Goal: Task Accomplishment & Management: Complete application form

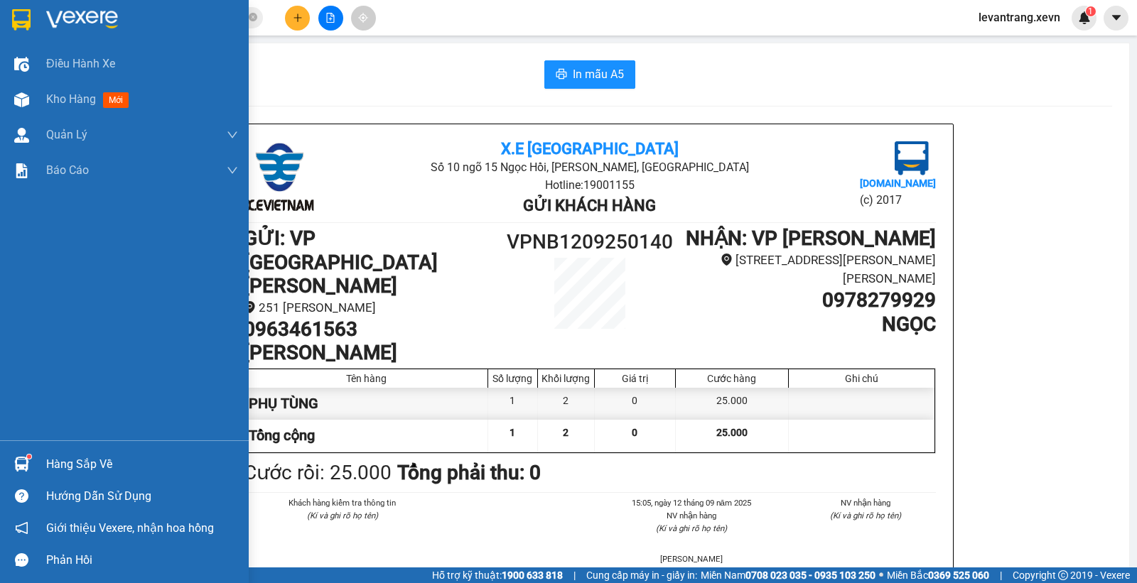
click at [18, 464] on img at bounding box center [21, 464] width 15 height 15
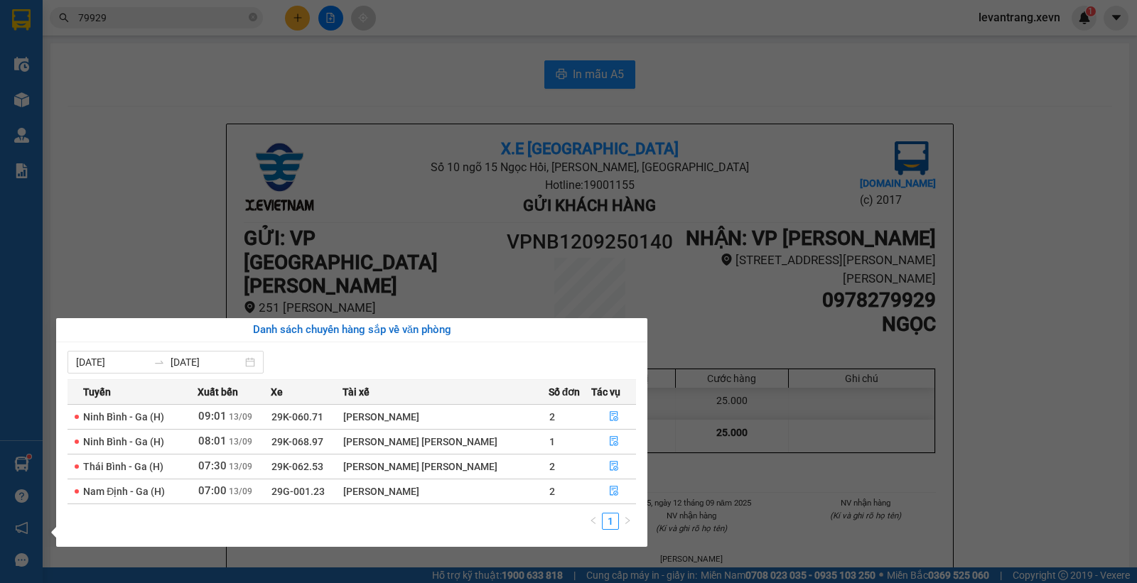
click at [165, 108] on section "Kết quả tìm kiếm ( 1088 ) Bộ lọc Mã ĐH Trạng thái Món hàng Thu hộ Tổng cước Chư…" at bounding box center [568, 291] width 1137 height 583
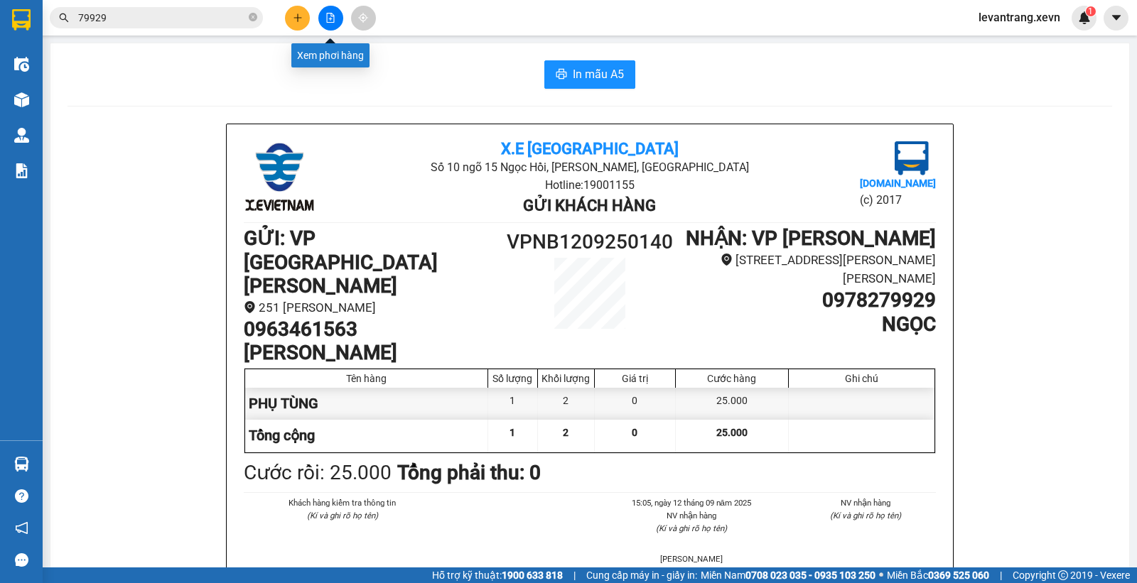
click at [328, 14] on icon "file-add" at bounding box center [330, 18] width 10 height 10
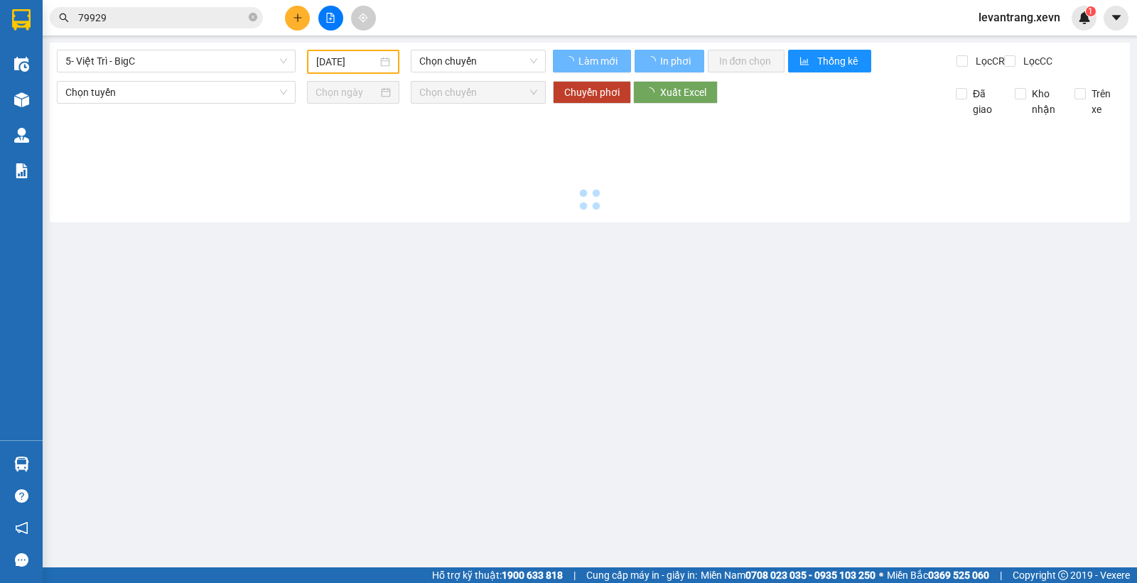
type input "[DATE]"
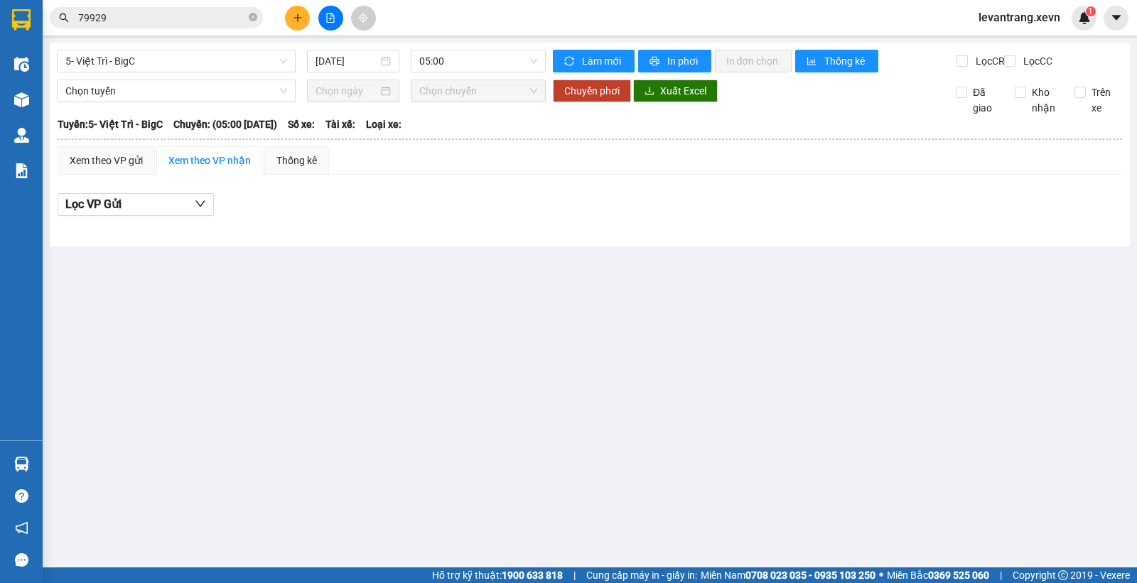
click at [328, 14] on icon "file-add" at bounding box center [330, 18] width 10 height 10
click at [304, 17] on button at bounding box center [297, 18] width 25 height 25
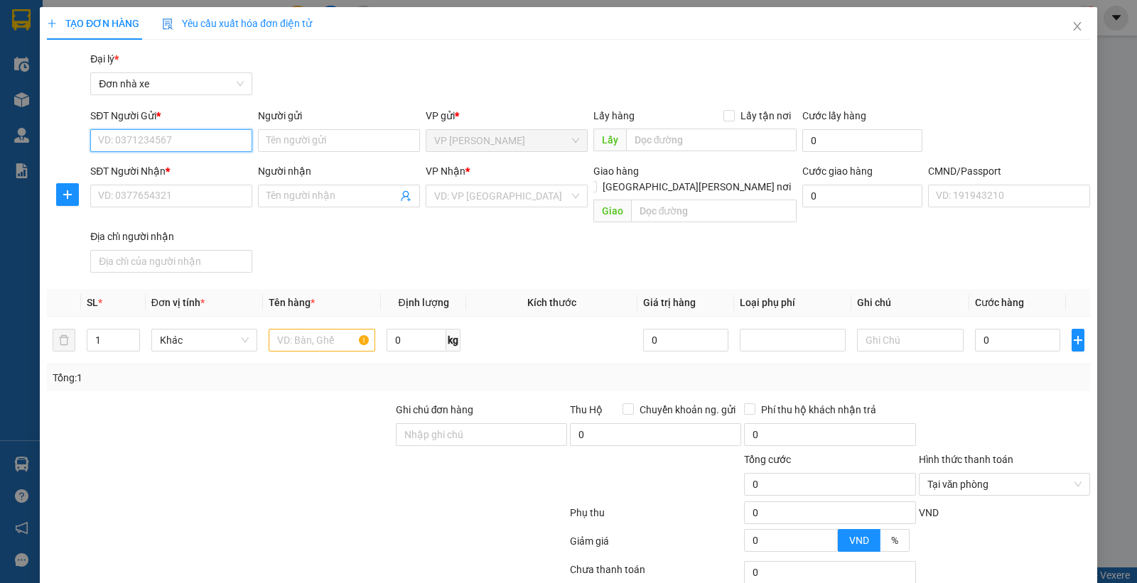
drag, startPoint x: 182, startPoint y: 139, endPoint x: 202, endPoint y: 136, distance: 20.0
click at [202, 136] on input "SĐT Người Gửi *" at bounding box center [171, 140] width 162 height 23
click at [193, 139] on input "0973224225" at bounding box center [171, 140] width 162 height 23
type input "0973224225"
click at [300, 144] on input "Người gửi" at bounding box center [339, 140] width 162 height 23
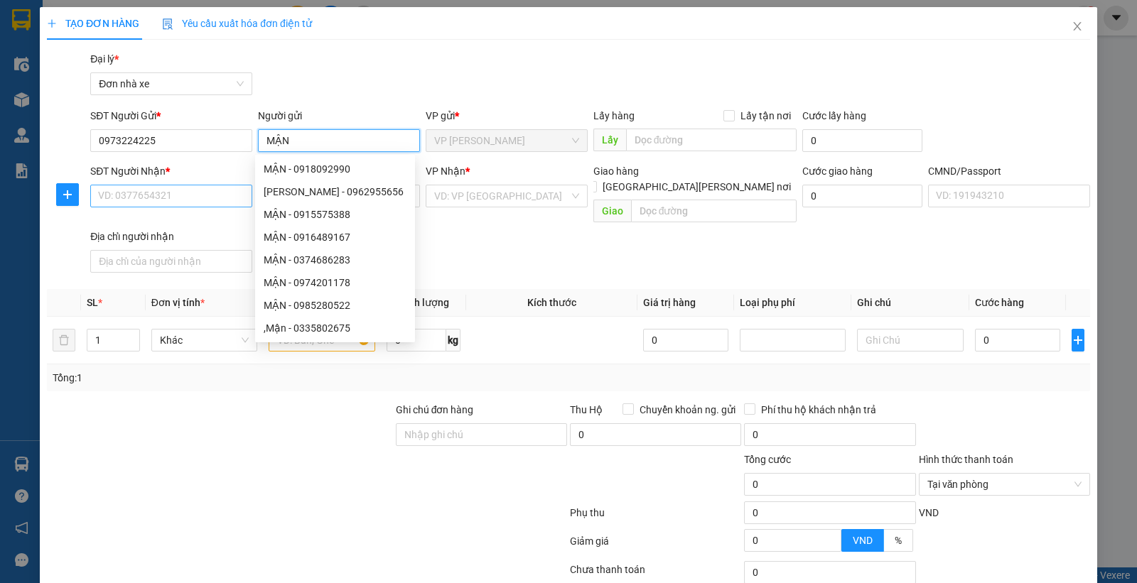
type input "MẬN"
click at [173, 192] on input "SĐT Người Nhận *" at bounding box center [171, 196] width 162 height 23
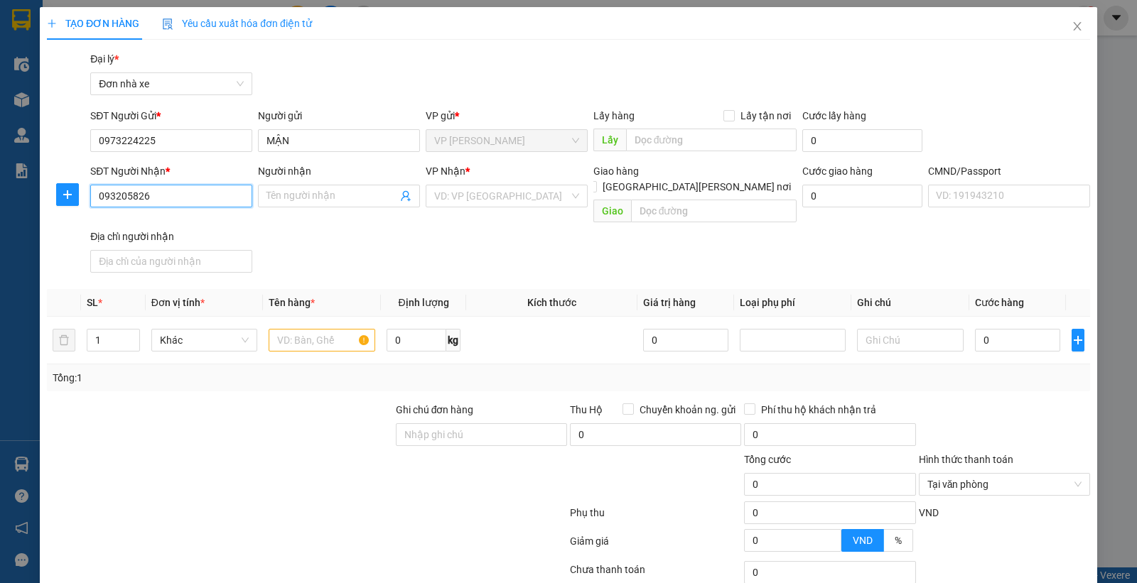
type input "0932058267"
click at [187, 225] on div "0932058267 - SAN" at bounding box center [169, 225] width 143 height 16
type input "SAN"
type input "052189014134 TRẦN THỊ SAN HOÀI NHƠN BÌNH ĐỊNH"
type input "0932058267"
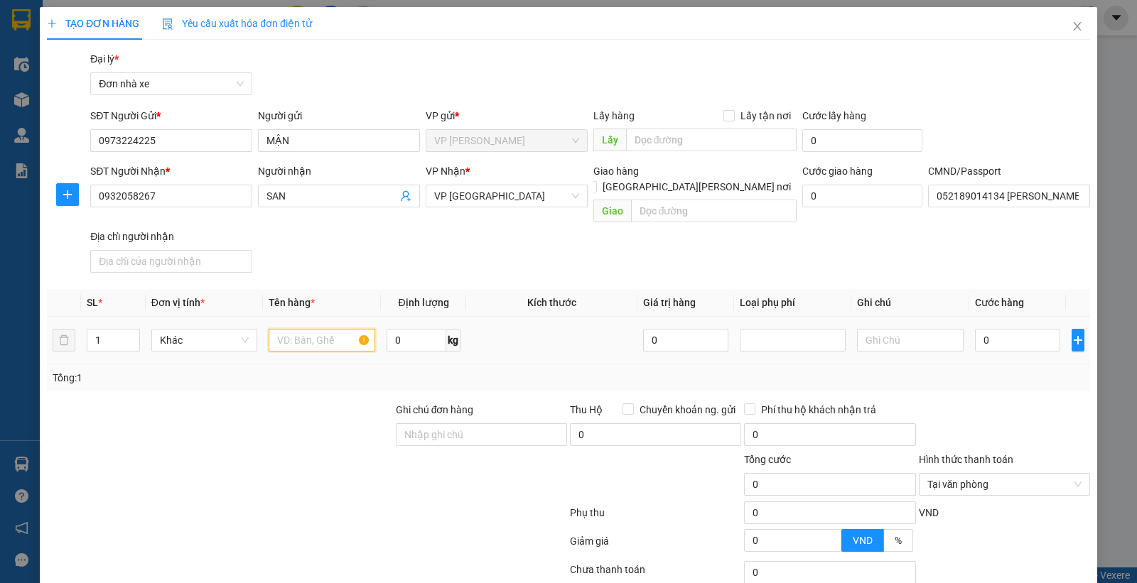
click at [290, 329] on input "text" at bounding box center [322, 340] width 107 height 23
type input "MỸ PHẨM"
click at [988, 330] on input "0" at bounding box center [1017, 340] width 85 height 23
type input "2"
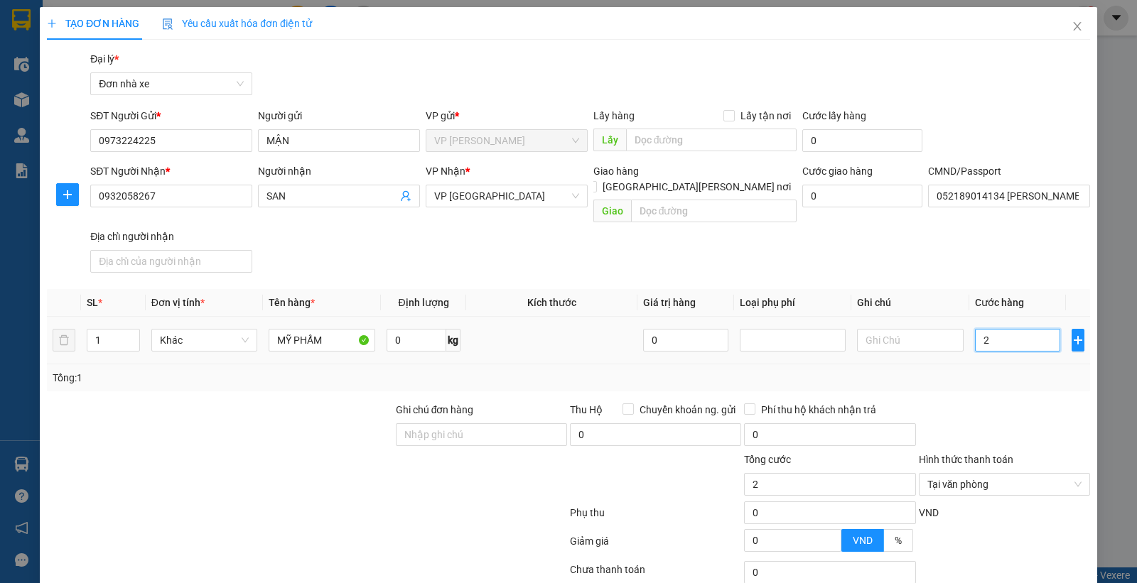
type input "25"
type input "25.000"
click at [965, 402] on div at bounding box center [1004, 427] width 174 height 50
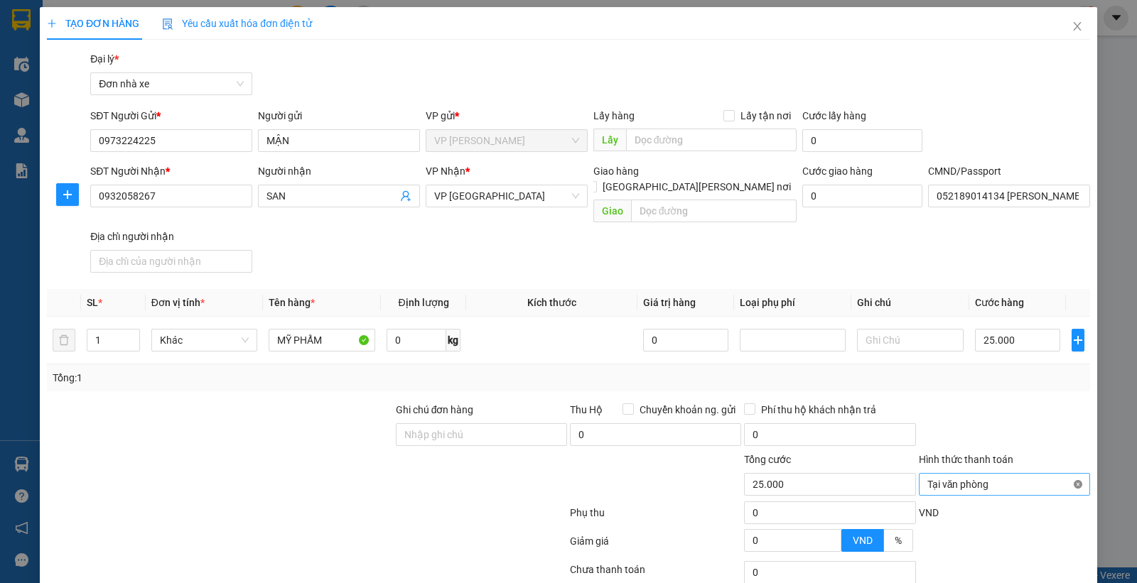
type input "25.000"
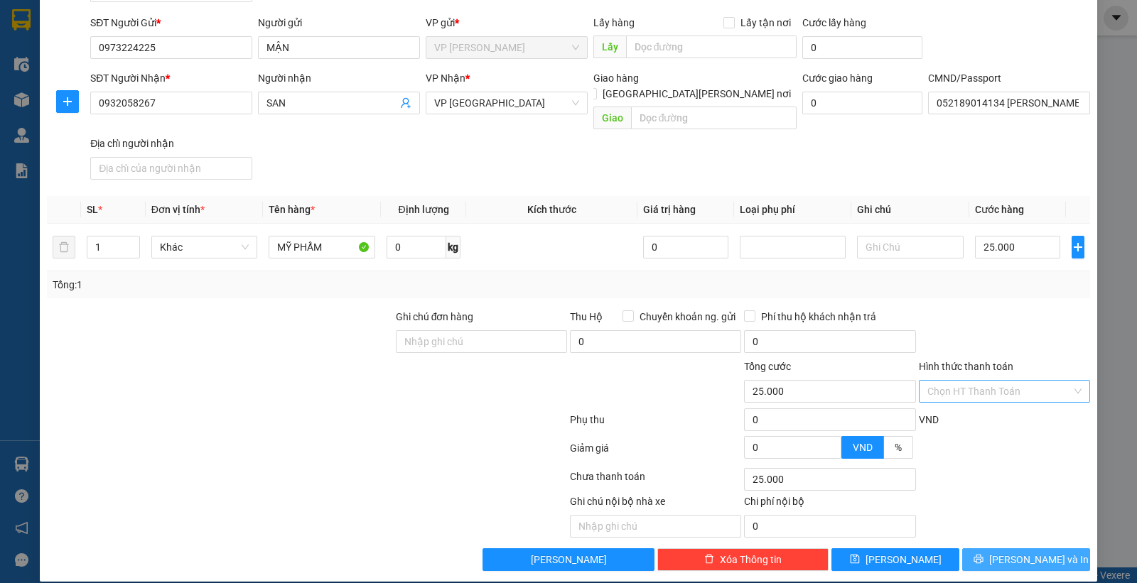
click at [1028, 552] on span "Lưu và In" at bounding box center [1038, 560] width 99 height 16
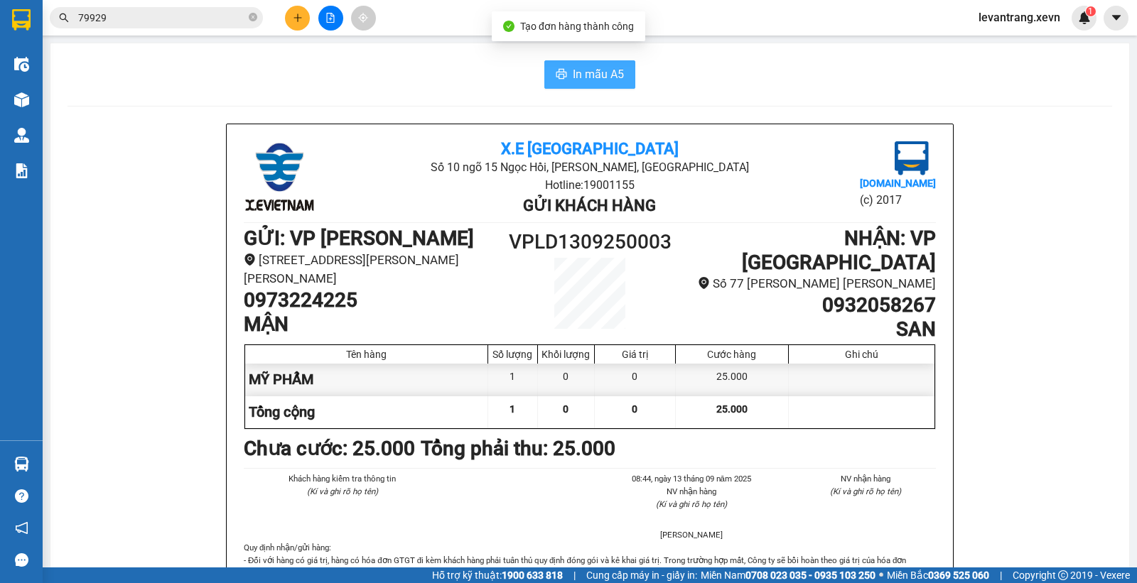
click at [556, 79] on icon "printer" at bounding box center [561, 74] width 11 height 10
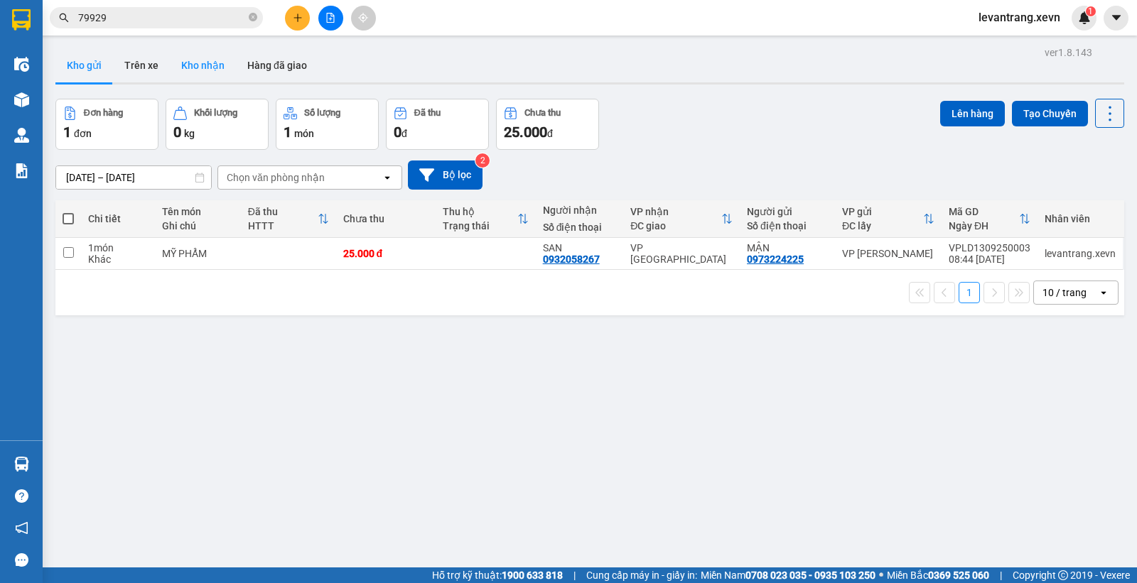
click at [194, 68] on button "Kho nhận" at bounding box center [203, 65] width 66 height 34
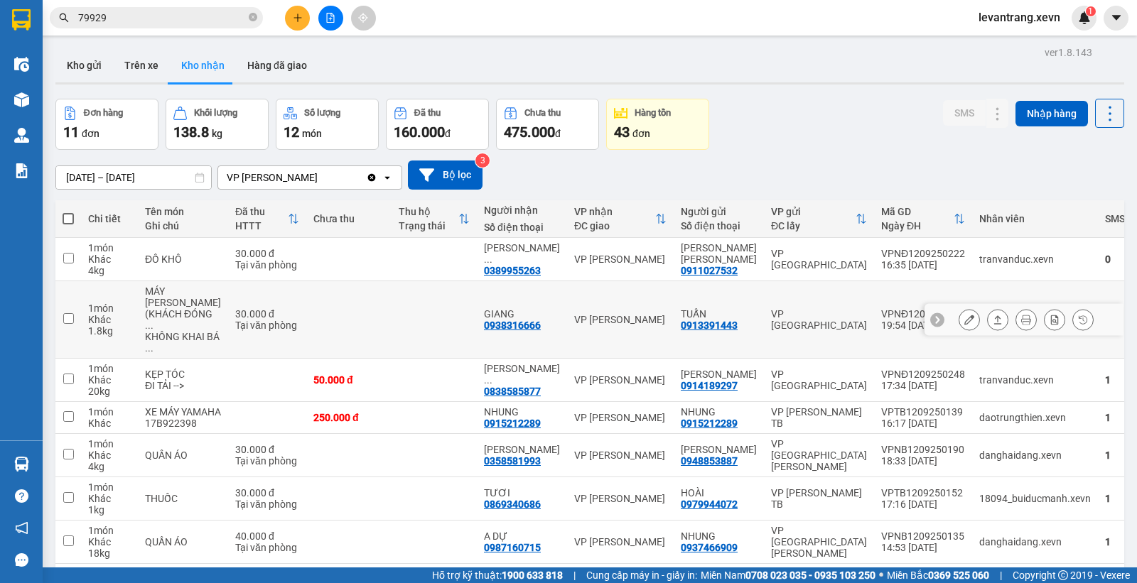
drag, startPoint x: 578, startPoint y: 313, endPoint x: 581, endPoint y: 271, distance: 42.7
click at [578, 314] on div "VP [PERSON_NAME]" at bounding box center [620, 319] width 92 height 11
checkbox input "true"
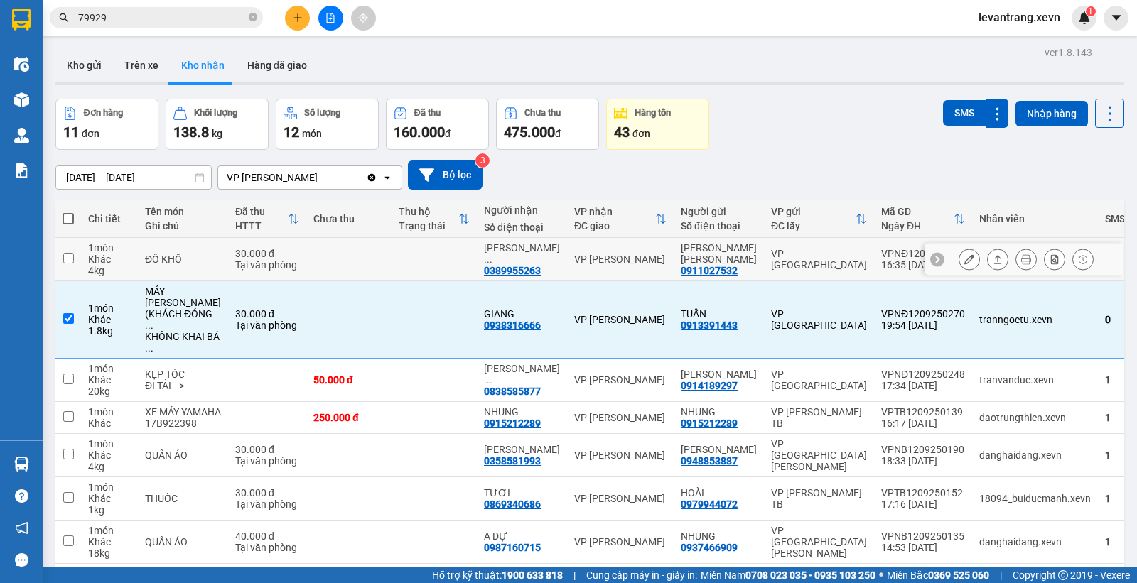
click at [581, 252] on td "VP [PERSON_NAME]" at bounding box center [620, 259] width 107 height 43
checkbox input "true"
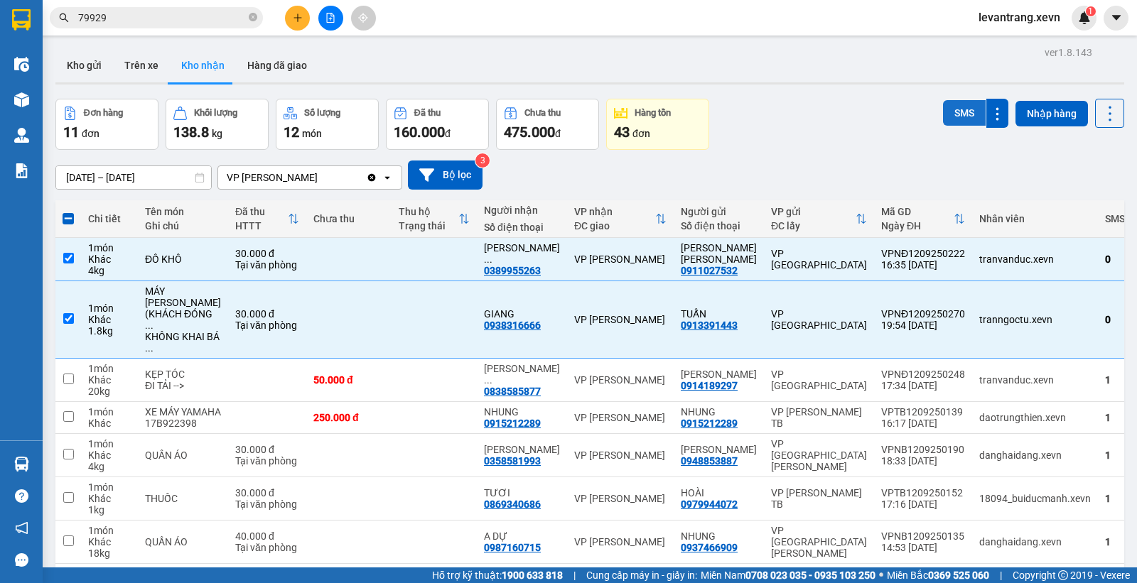
click at [947, 116] on button "SMS" at bounding box center [964, 113] width 43 height 26
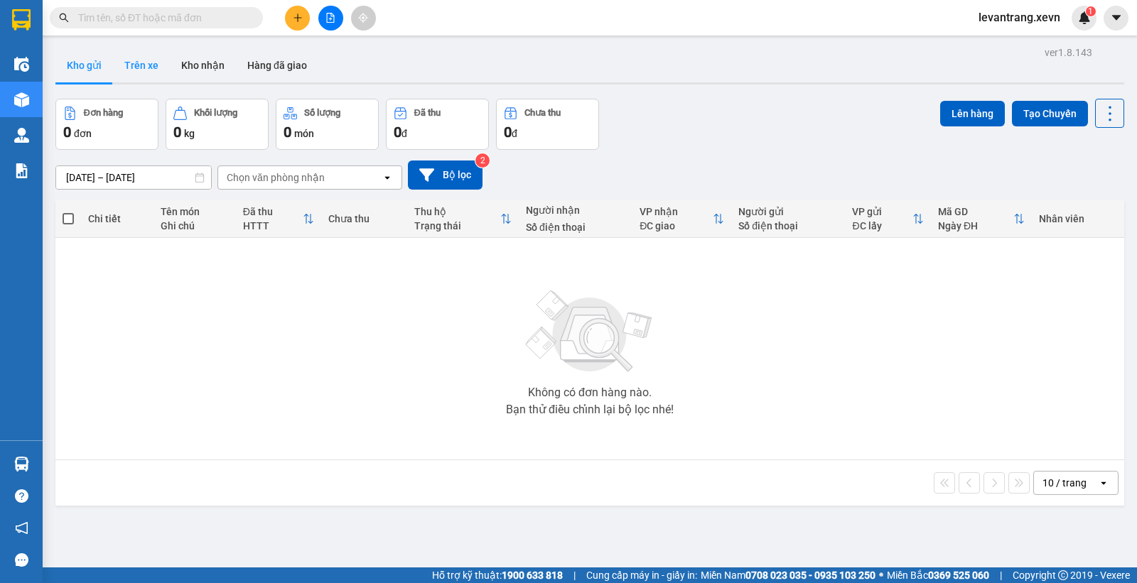
click at [160, 65] on button "Trên xe" at bounding box center [141, 65] width 57 height 34
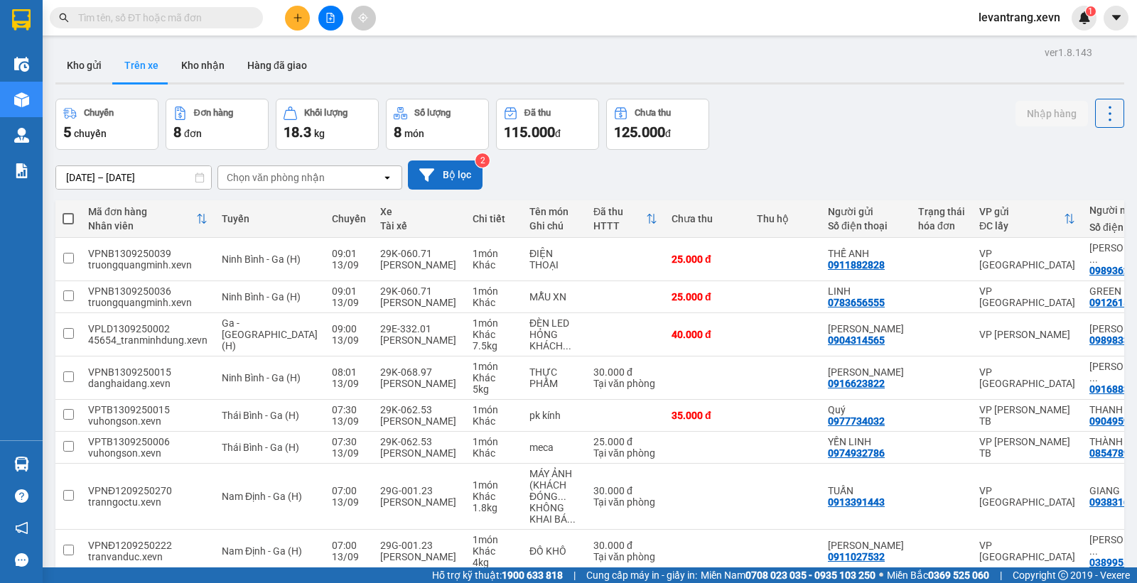
click at [428, 168] on icon at bounding box center [426, 175] width 15 height 15
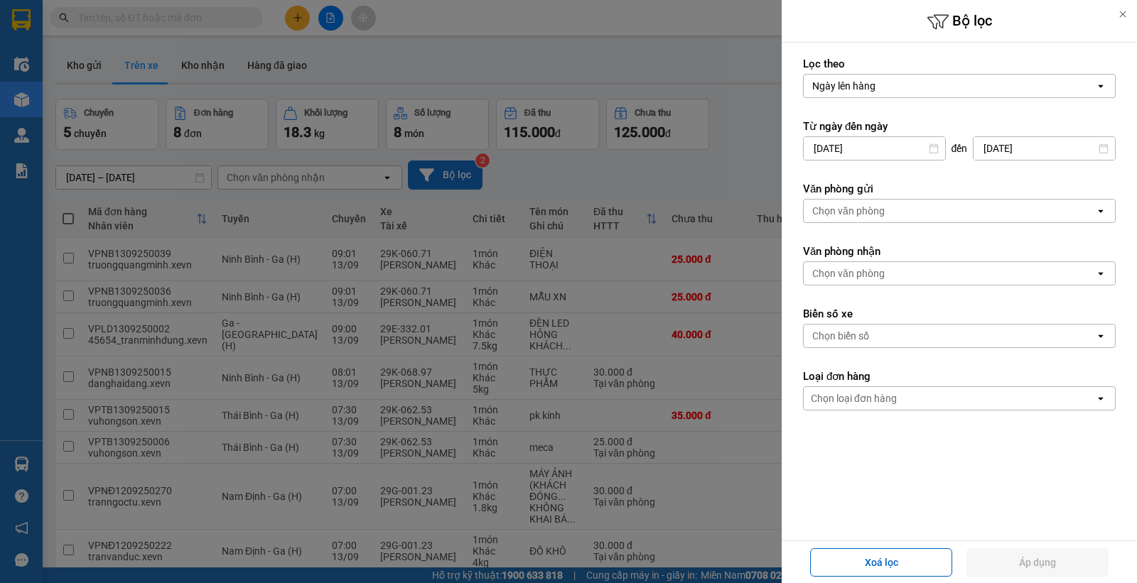
click at [876, 210] on div "Chọn văn phòng" at bounding box center [848, 211] width 72 height 14
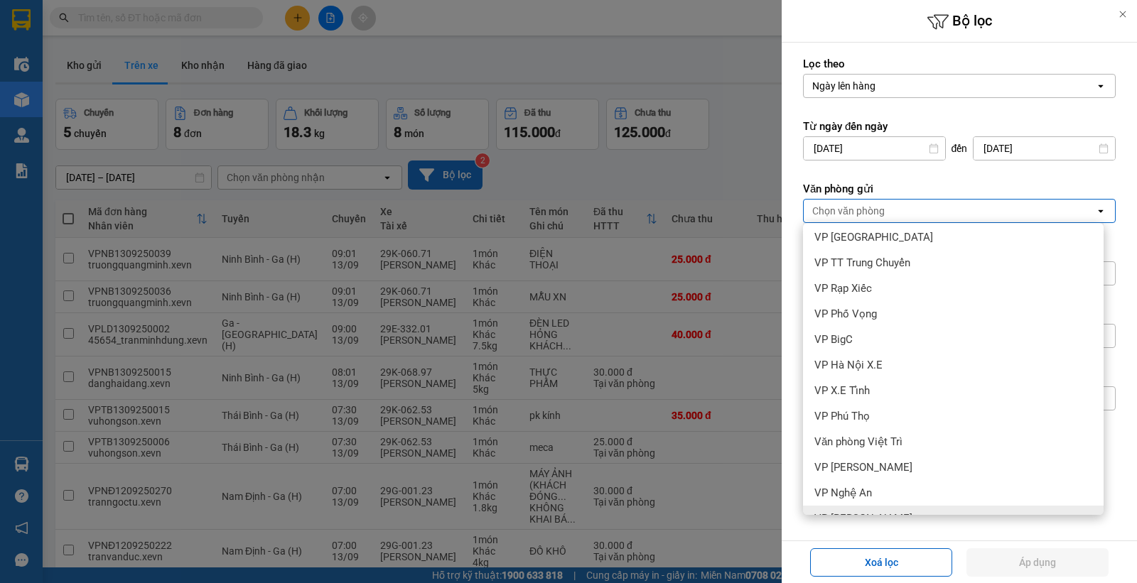
scroll to position [460, 0]
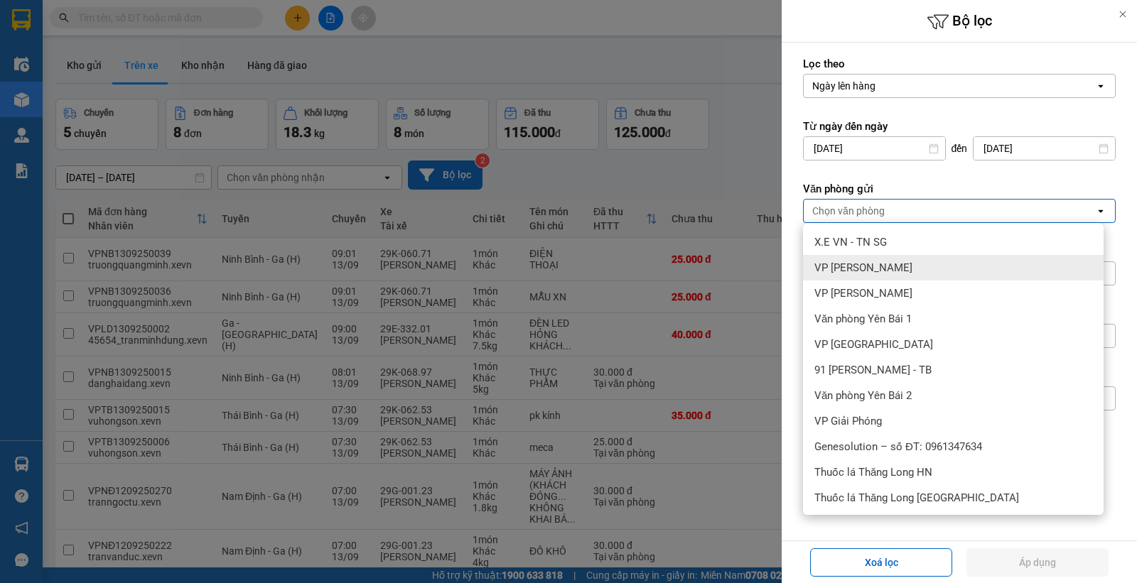
click at [882, 271] on div "VP [PERSON_NAME]" at bounding box center [953, 268] width 301 height 26
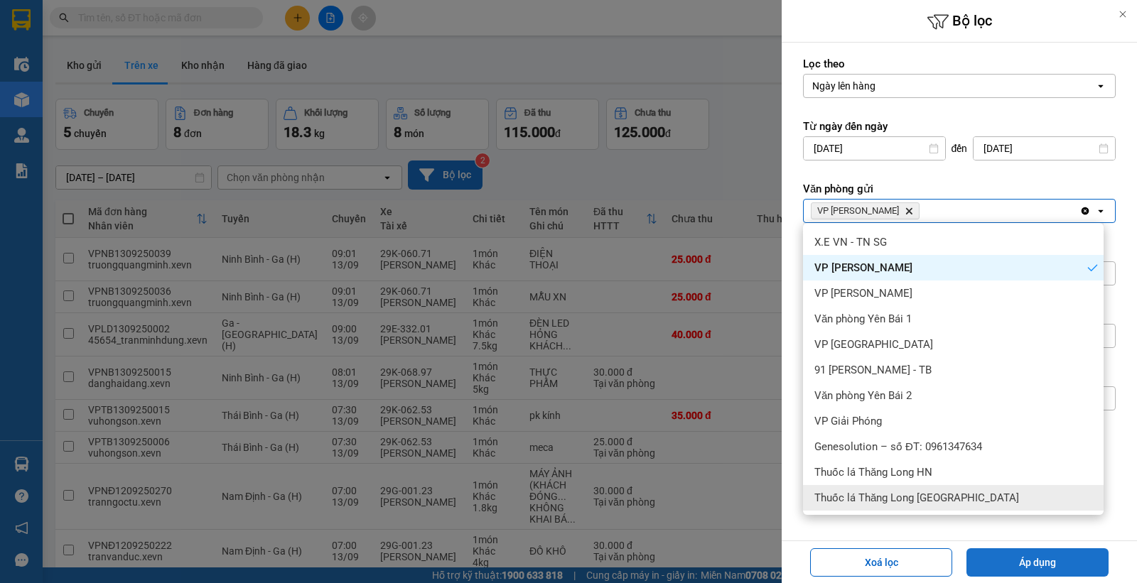
click at [1018, 556] on button "Áp dụng" at bounding box center [1037, 563] width 142 height 28
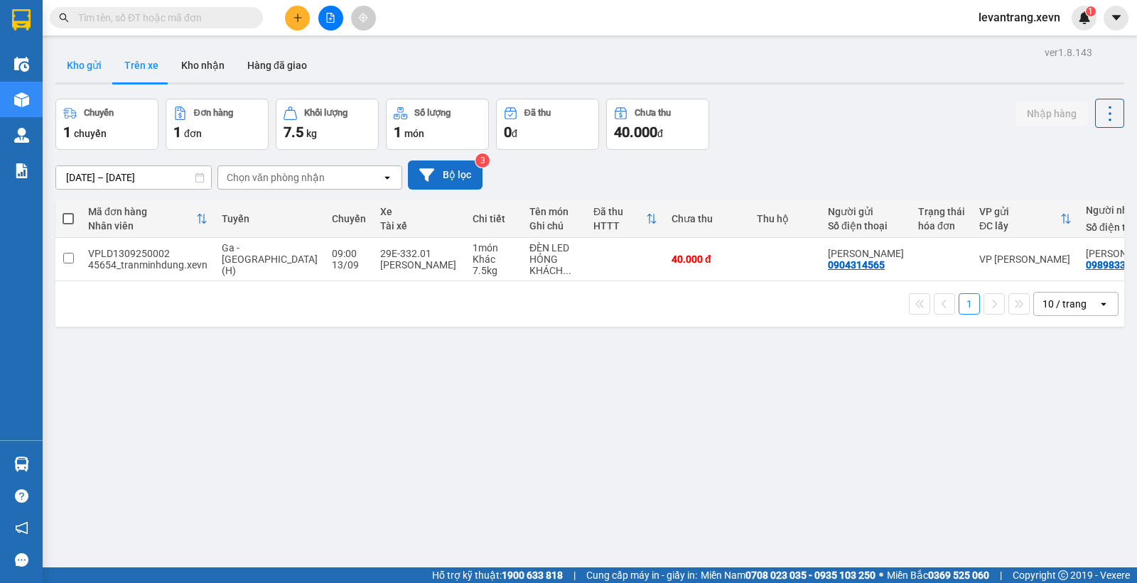
click at [74, 66] on button "Kho gửi" at bounding box center [84, 65] width 58 height 34
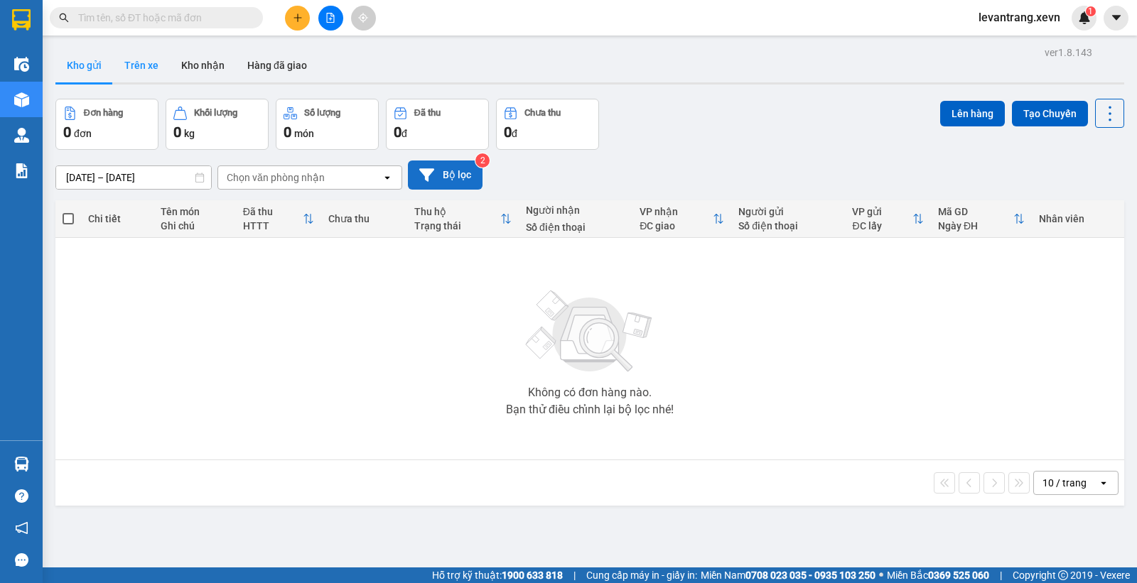
click at [145, 75] on button "Trên xe" at bounding box center [141, 65] width 57 height 34
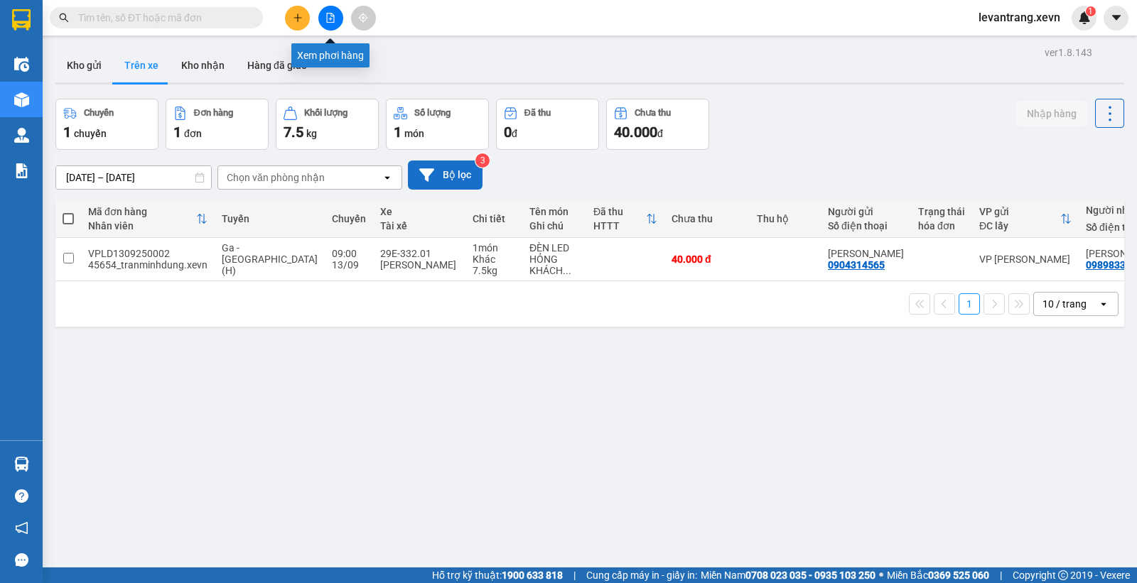
click at [330, 17] on icon "file-add" at bounding box center [330, 18] width 10 height 10
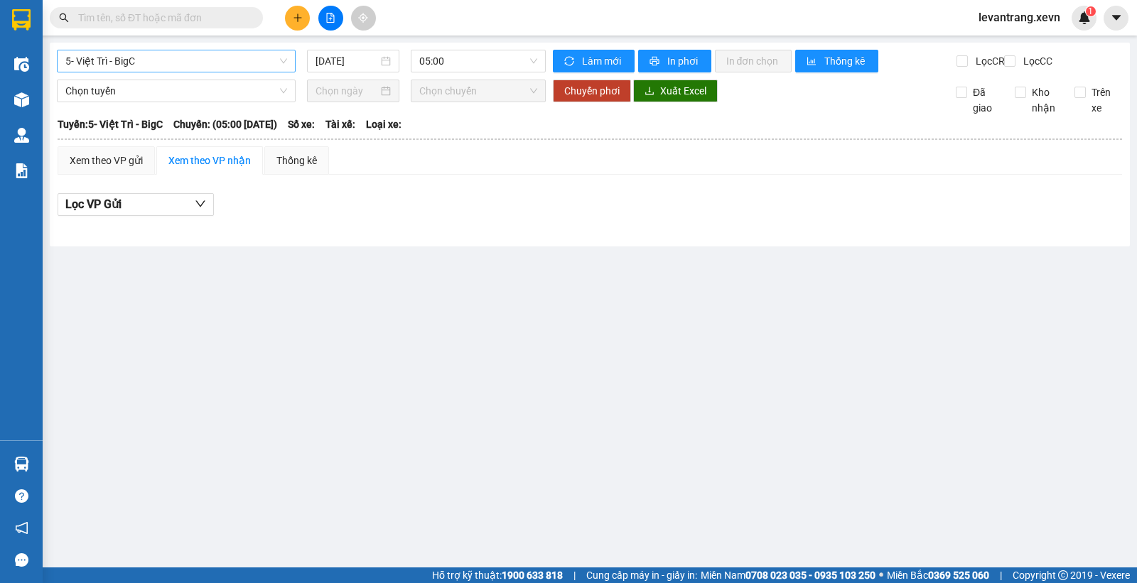
click at [195, 61] on span "5- Việt Trì - BigC" at bounding box center [176, 60] width 222 height 21
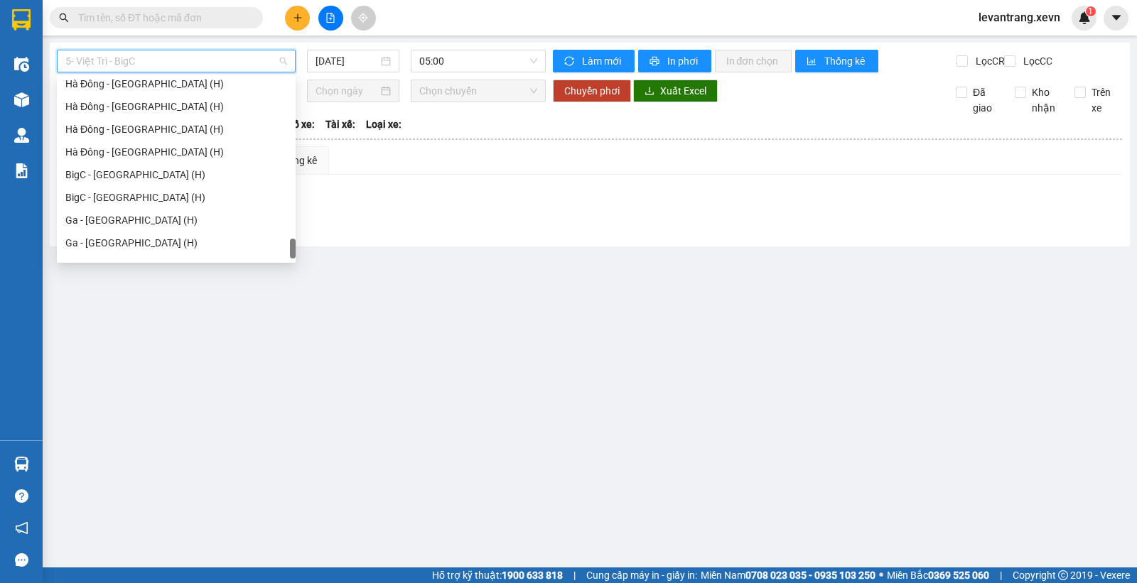
scroll to position [1887, 0]
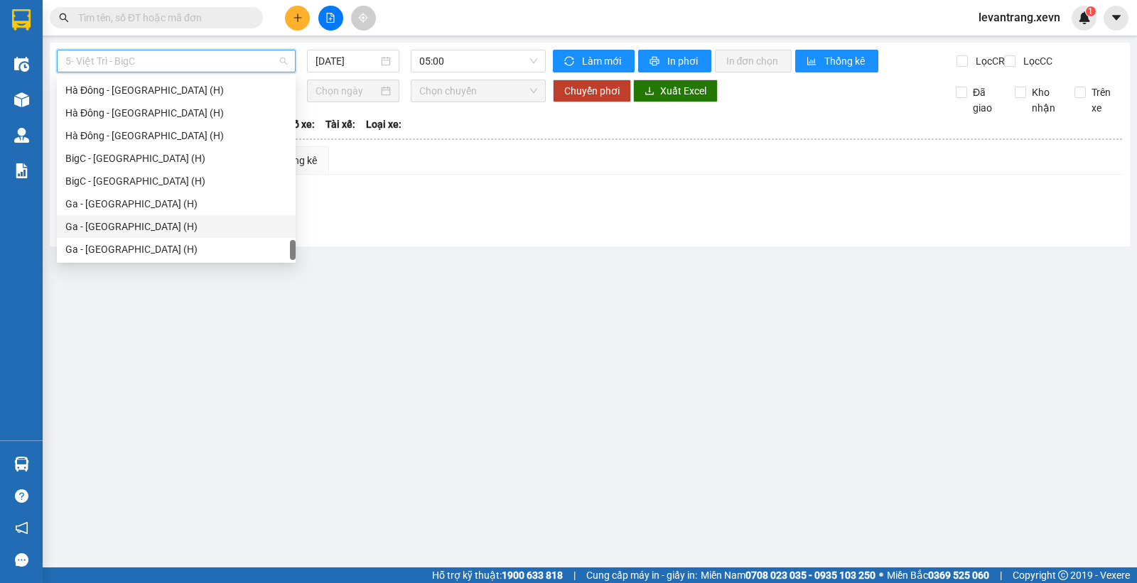
click at [126, 222] on div "Ga - [GEOGRAPHIC_DATA] (H)" at bounding box center [176, 227] width 222 height 16
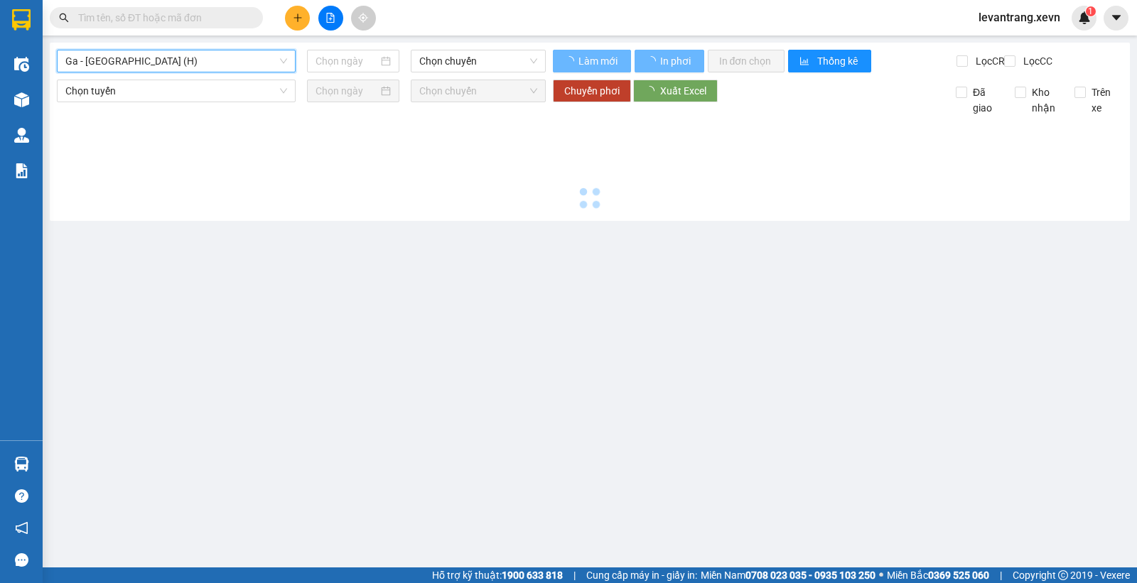
type input "[DATE]"
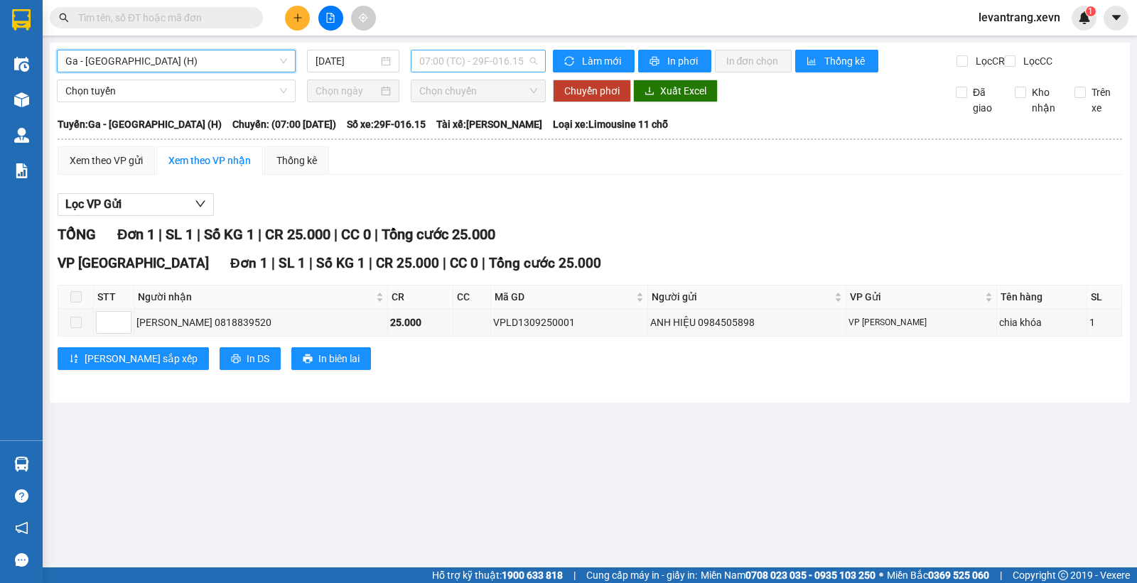
click at [466, 63] on span "07:00 (TC) - 29F-016.15" at bounding box center [477, 60] width 117 height 21
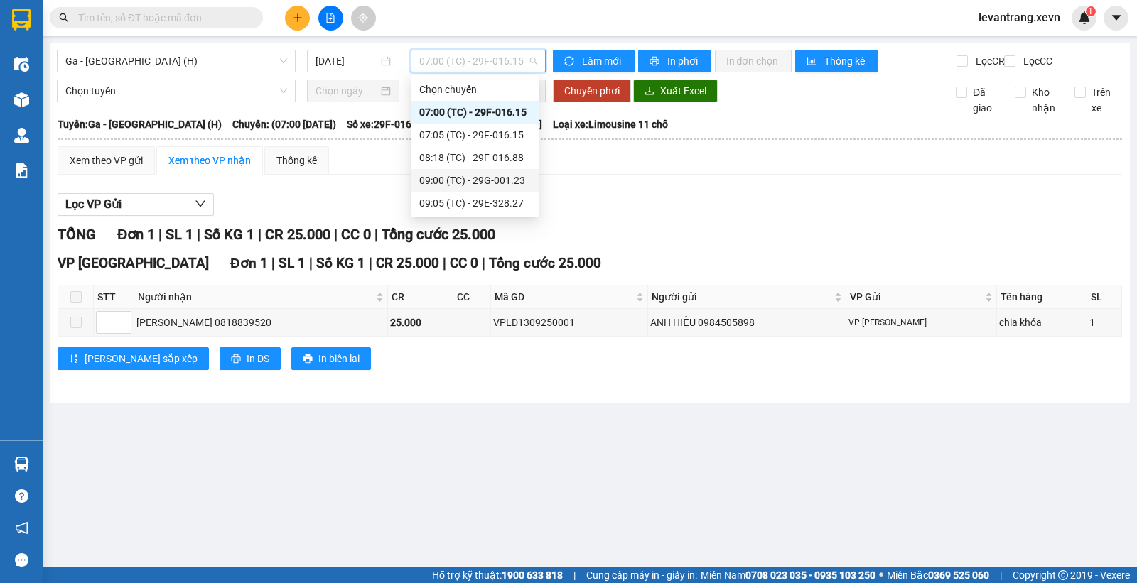
drag, startPoint x: 477, startPoint y: 183, endPoint x: 761, endPoint y: 182, distance: 284.2
click at [761, 182] on body "Kết quả tìm kiếm ( 0 ) Bộ lọc No Data levantrang.xevn 1 Điều hành xe Kho hàng m…" at bounding box center [568, 291] width 1137 height 583
click at [114, 60] on span "Ga - [GEOGRAPHIC_DATA] (H)" at bounding box center [176, 60] width 222 height 21
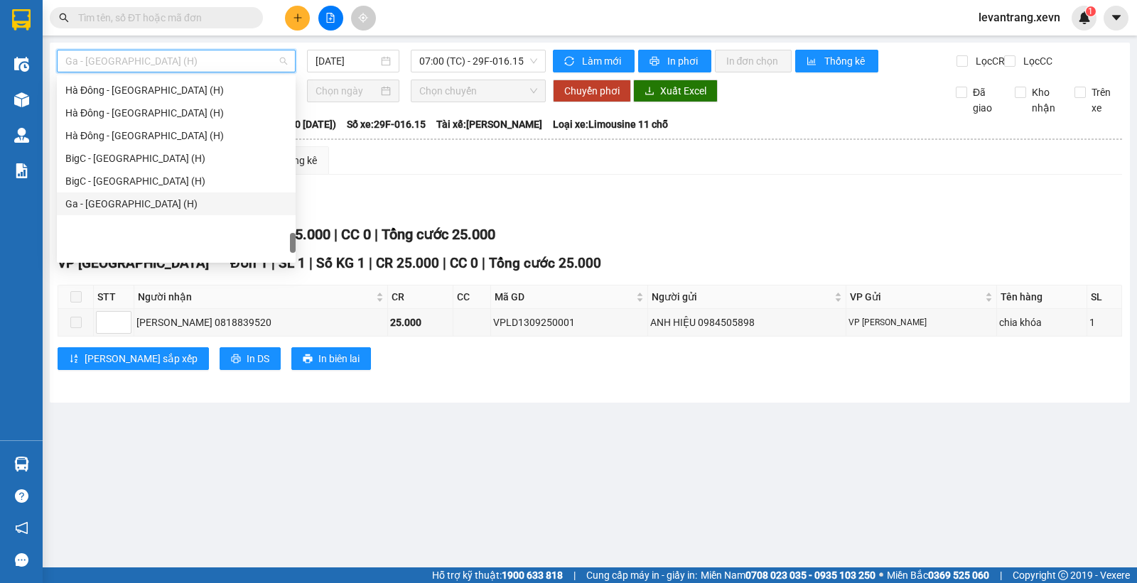
scroll to position [1729, 0]
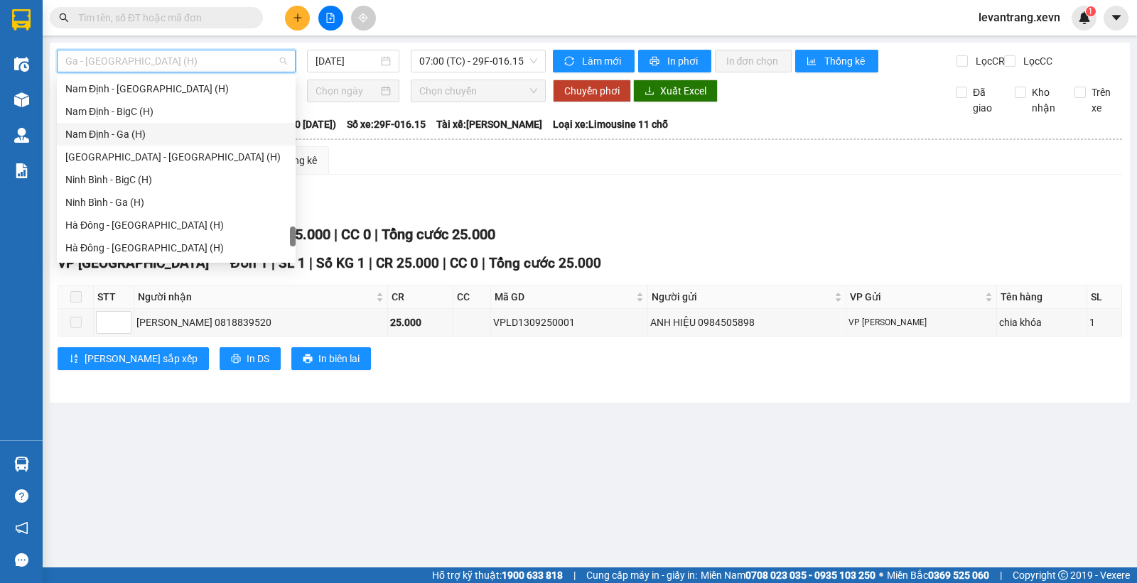
click at [104, 138] on div "Nam Định - Ga (H)" at bounding box center [176, 134] width 222 height 16
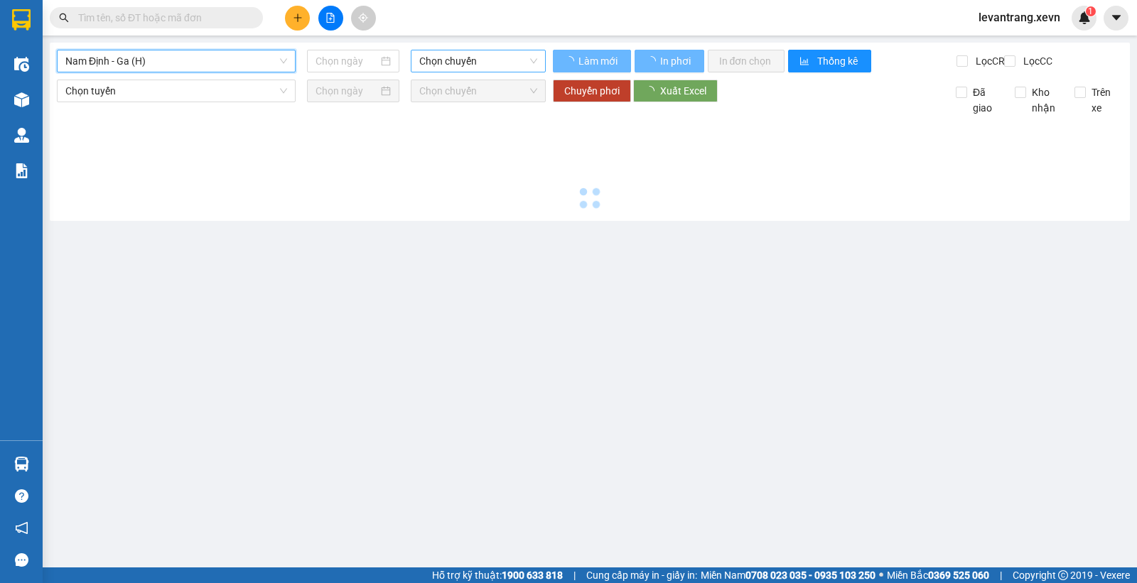
type input "[DATE]"
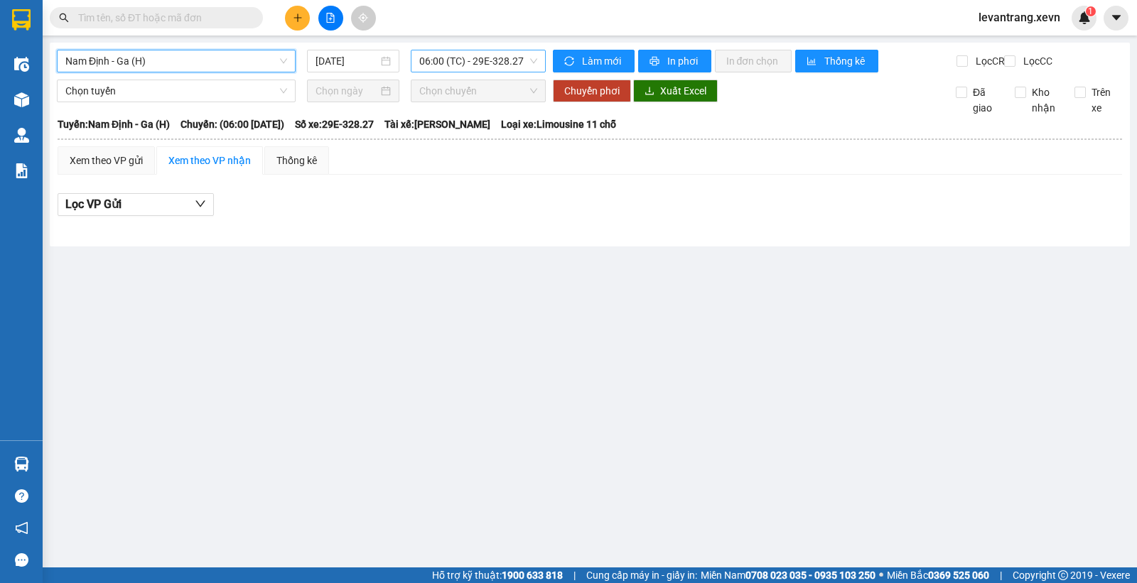
click at [466, 64] on span "06:00 (TC) - 29E-328.27" at bounding box center [477, 60] width 117 height 21
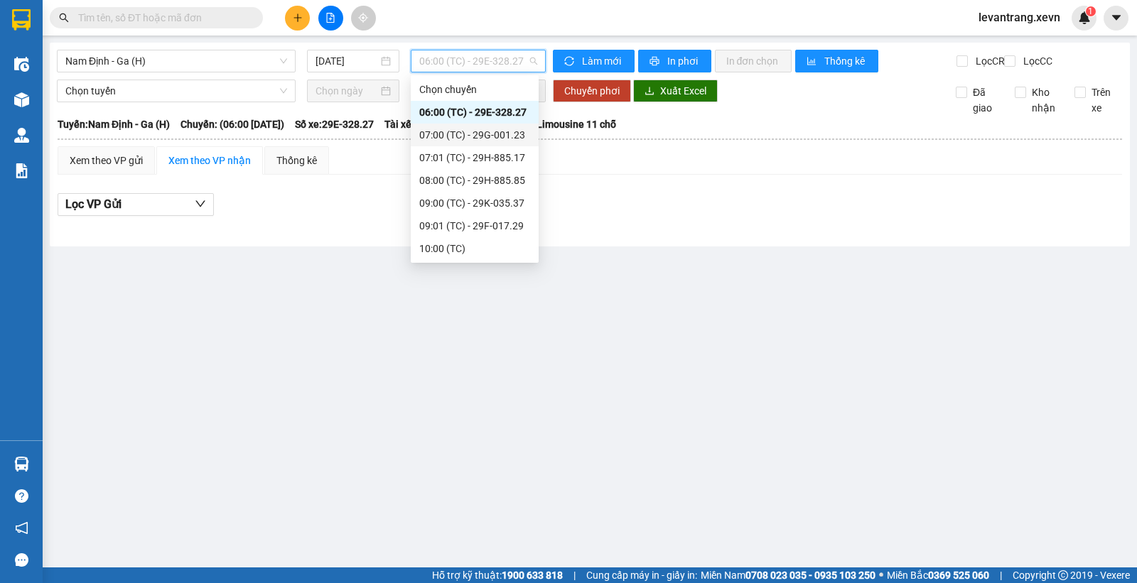
click at [479, 136] on div "07:00 (TC) - 29G-001.23" at bounding box center [474, 135] width 111 height 16
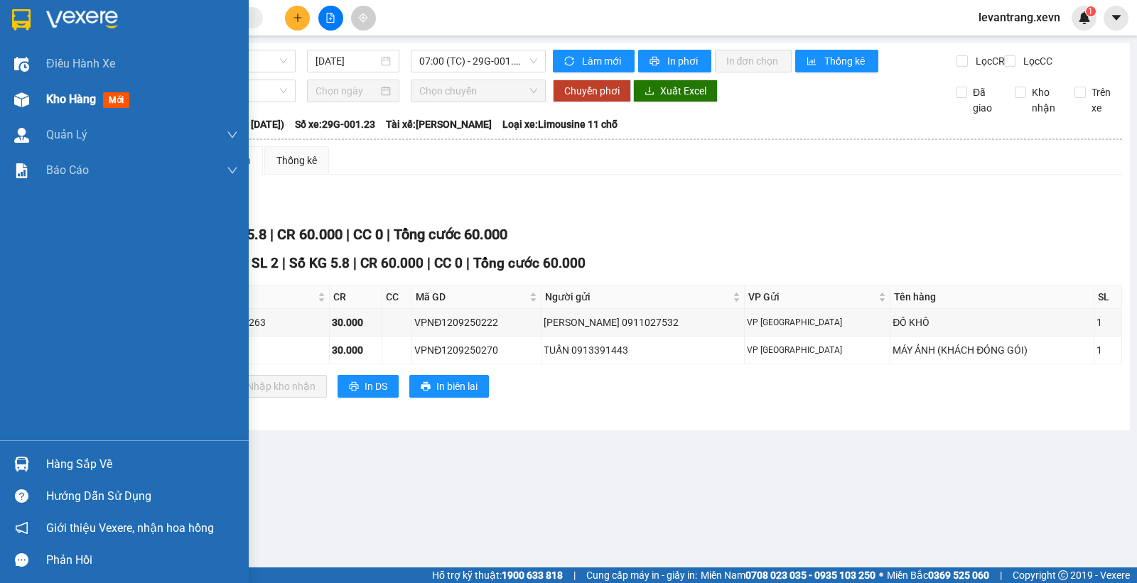
click at [59, 111] on div "Kho hàng mới" at bounding box center [142, 100] width 192 height 36
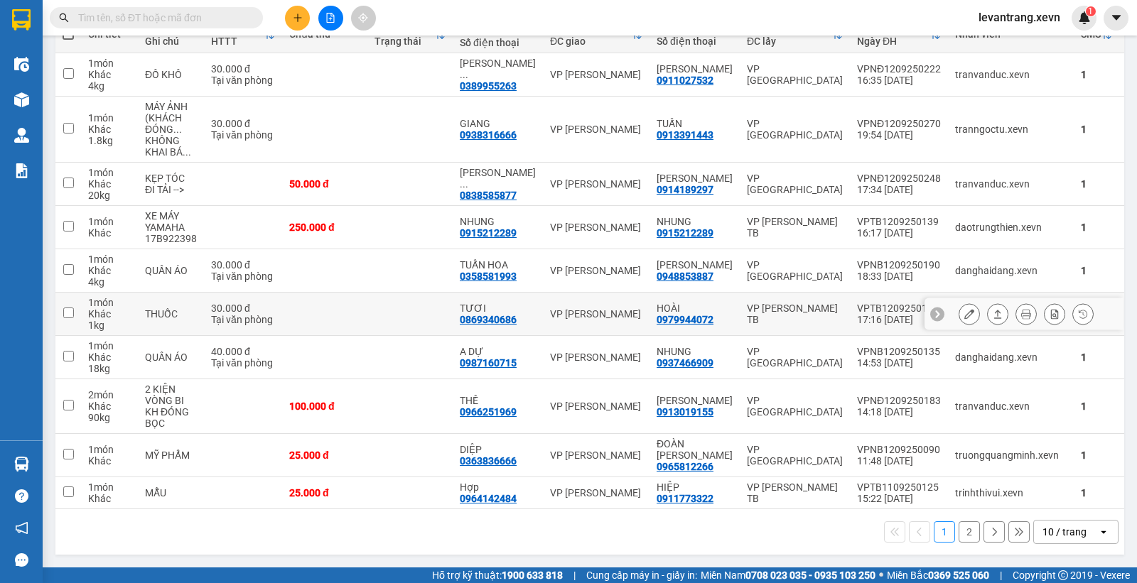
scroll to position [112, 0]
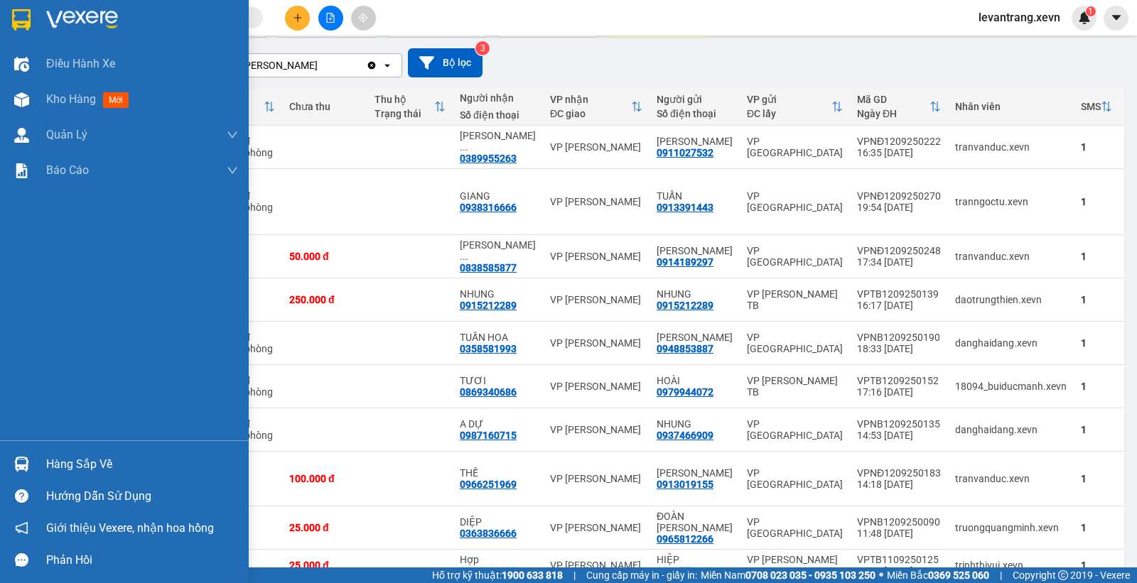
click at [33, 465] on div at bounding box center [21, 464] width 25 height 25
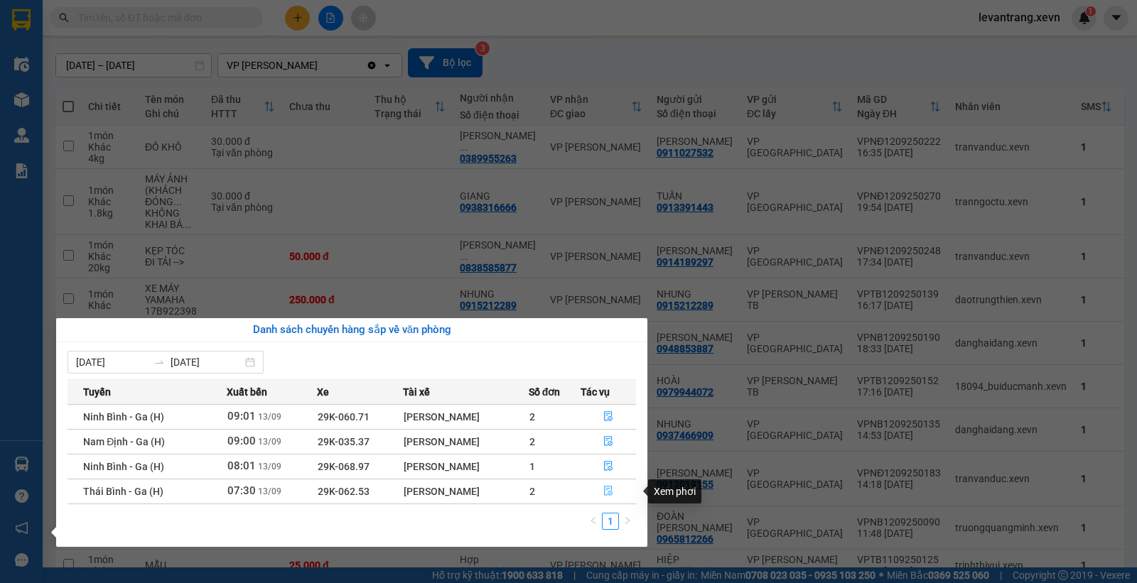
click at [612, 491] on icon "file-done" at bounding box center [609, 491] width 9 height 10
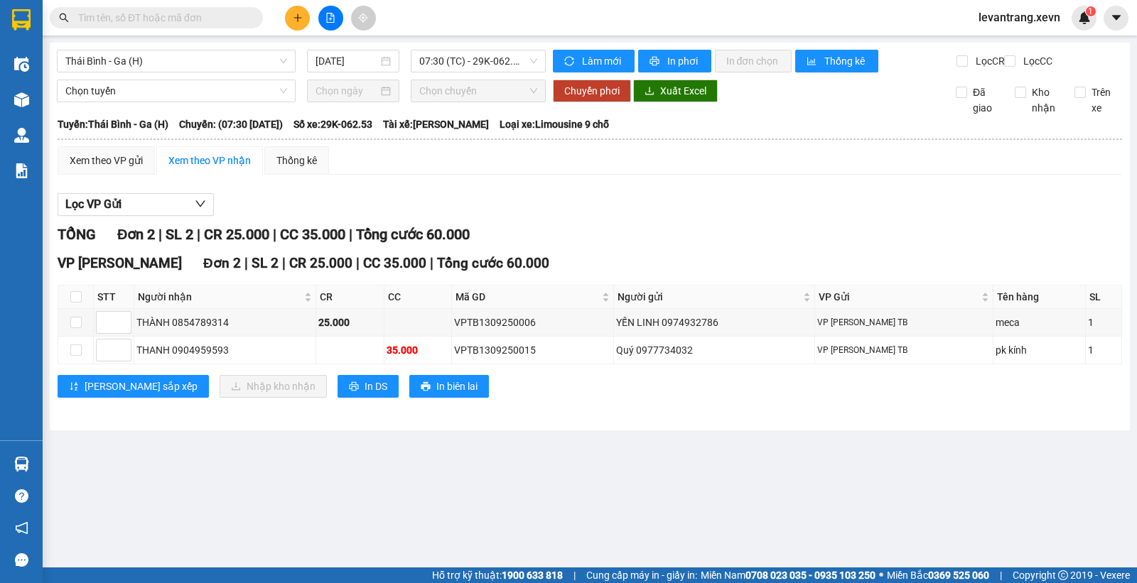
click at [617, 231] on div "Lọc VP Gửi TỔNG Đơn 2 | SL 2 | CR 25.000 | CC 35.000 | Tổng cước 60.000 VP Lê …" at bounding box center [590, 301] width 1064 height 230
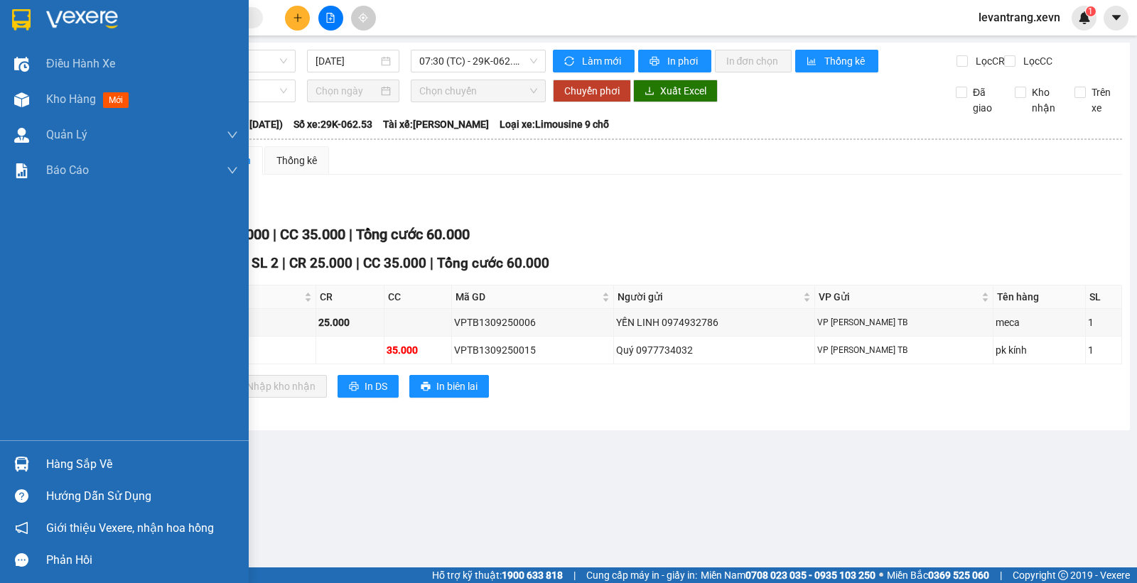
drag, startPoint x: 26, startPoint y: 465, endPoint x: 67, endPoint y: 475, distance: 42.4
click at [25, 465] on img at bounding box center [21, 464] width 15 height 15
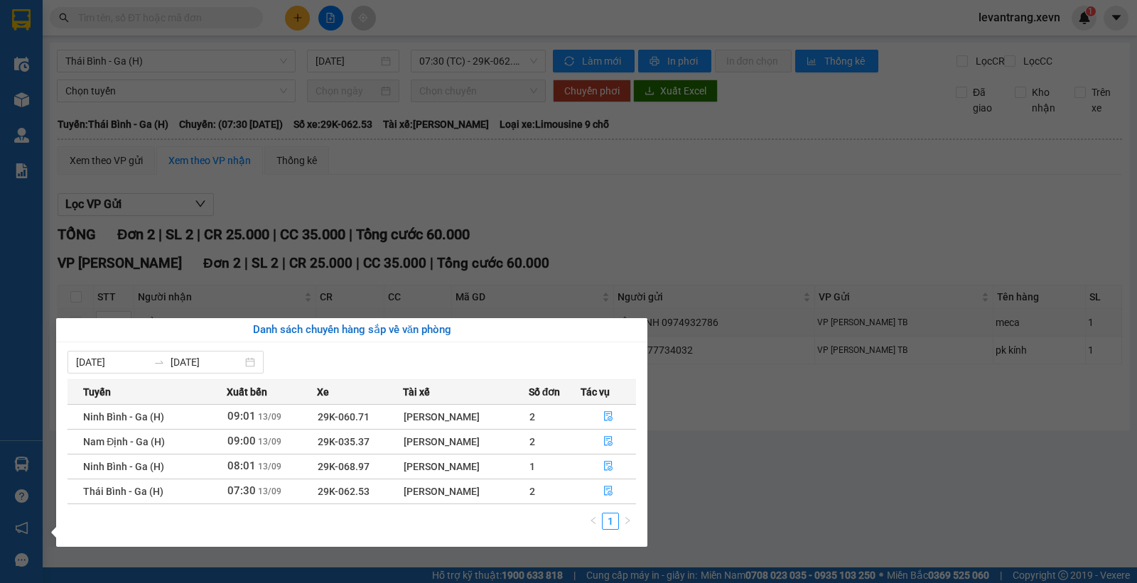
click at [665, 215] on section "Kết quả tìm kiếm ( 0 ) Bộ lọc No Data levantrang.xevn 1 Điều hành xe Kho hàng m…" at bounding box center [568, 291] width 1137 height 583
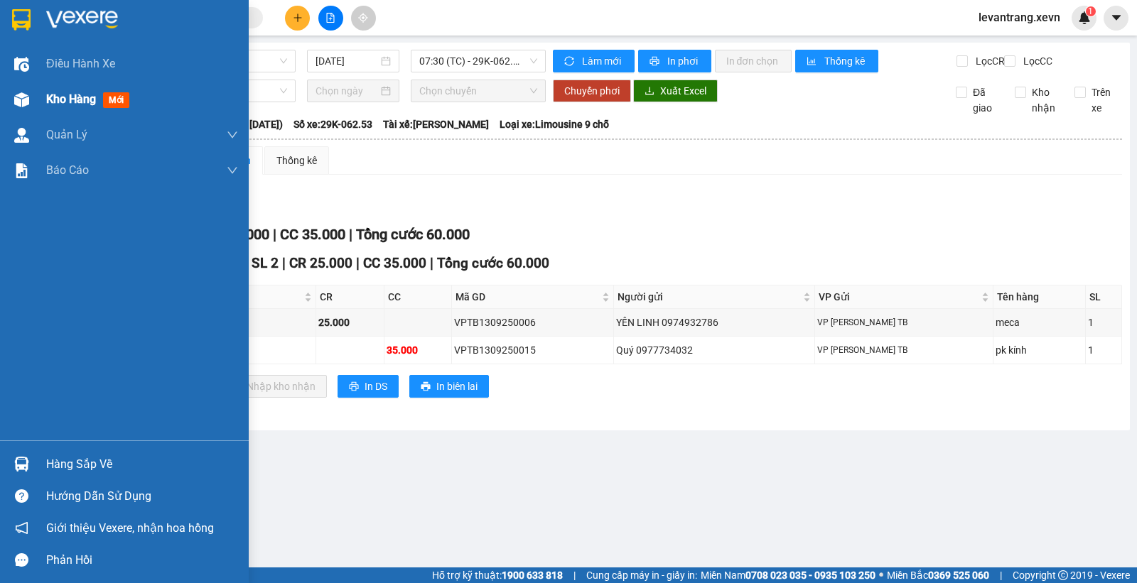
click at [43, 96] on div "Kho hàng mới" at bounding box center [124, 100] width 249 height 36
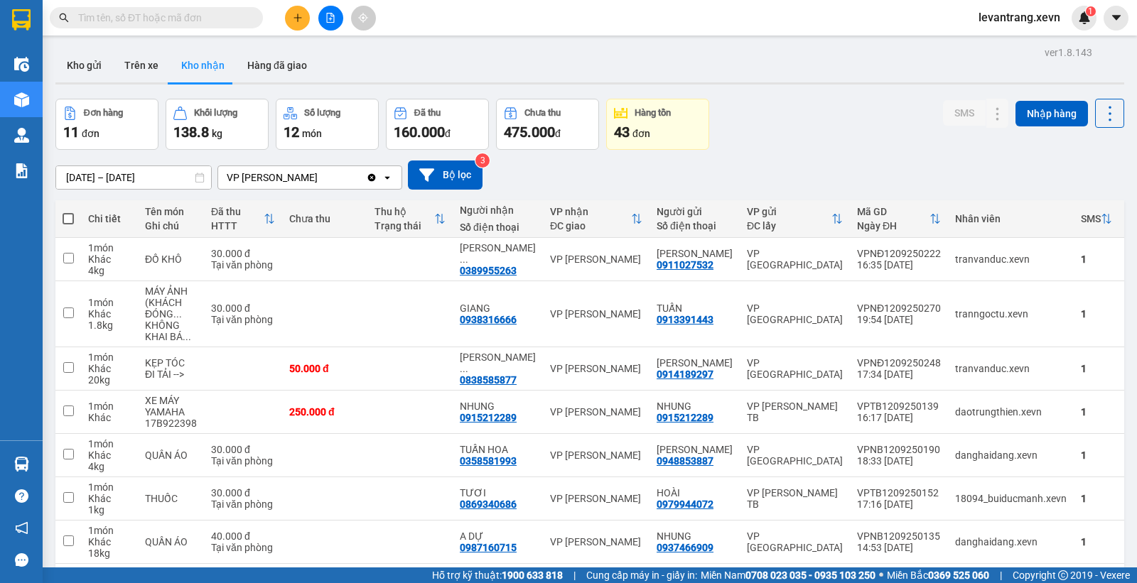
click at [880, 147] on div "Đơn hàng 11 đơn Khối lượng 138.8 kg Số lượng 12 món Đã thu 160.000 đ Chưa thu 4…" at bounding box center [589, 124] width 1069 height 51
drag, startPoint x: 830, startPoint y: 151, endPoint x: 821, endPoint y: 139, distance: 14.2
click at [829, 151] on div "11/09/2025 – 13/09/2025 Press the down arrow key to interact with the calendar …" at bounding box center [589, 175] width 1069 height 50
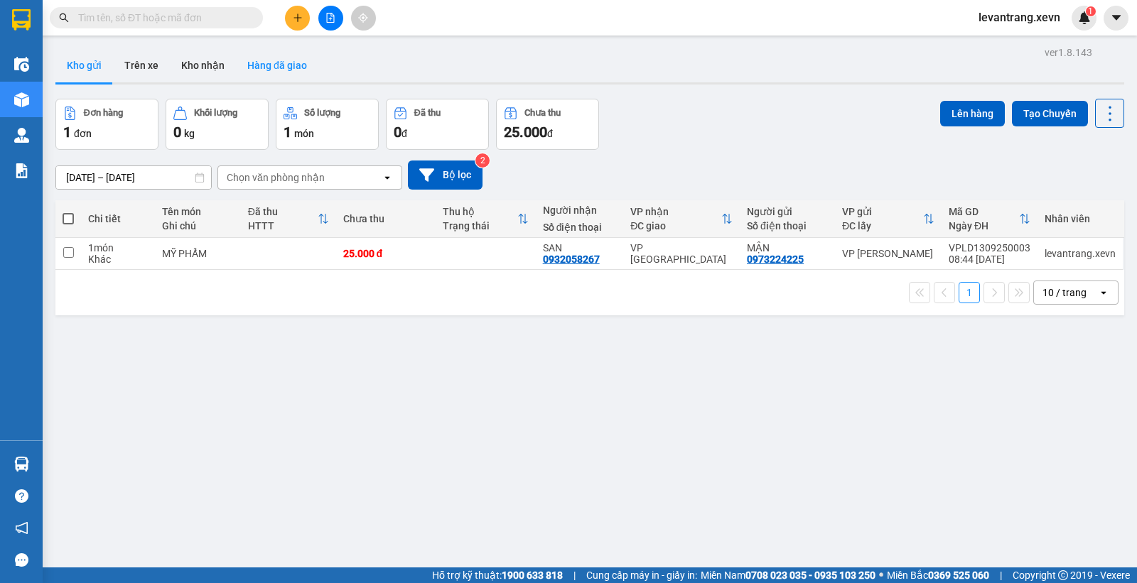
click at [279, 72] on button "Hàng đã giao" at bounding box center [277, 65] width 82 height 34
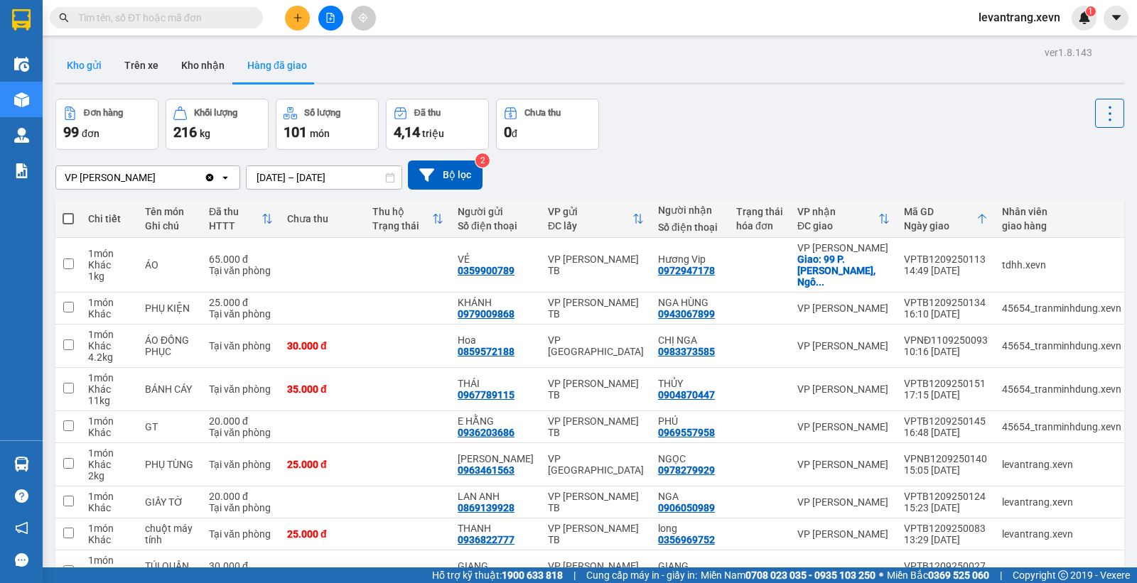
click at [82, 62] on button "Kho gửi" at bounding box center [84, 65] width 58 height 34
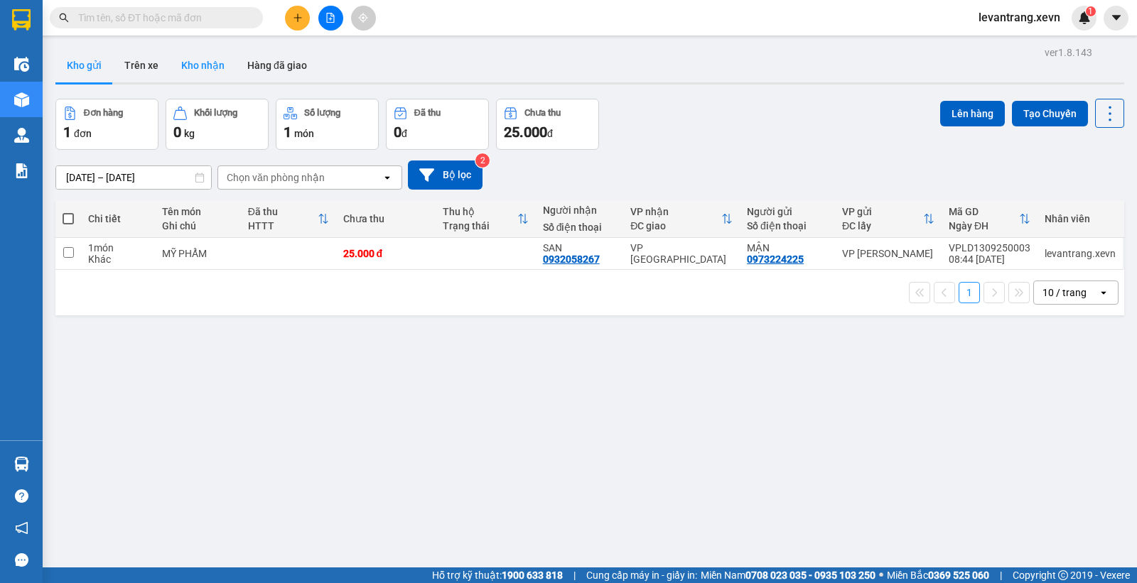
click at [188, 69] on button "Kho nhận" at bounding box center [203, 65] width 66 height 34
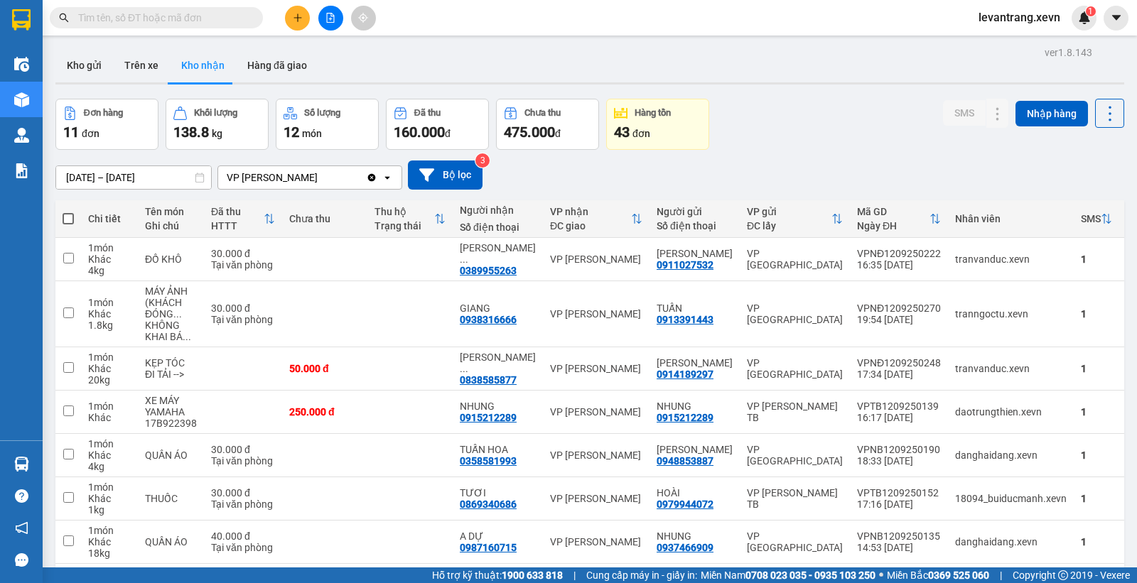
click at [829, 130] on div "Đơn hàng 11 đơn Khối lượng 138.8 kg Số lượng 12 món Đã thu 160.000 đ Chưa thu 4…" at bounding box center [589, 124] width 1069 height 51
click at [824, 131] on div "Đơn hàng 11 đơn Khối lượng 138.8 kg Số lượng 12 món Đã thu 160.000 đ Chưa thu 4…" at bounding box center [589, 124] width 1069 height 51
click at [827, 125] on div "Đơn hàng 11 đơn Khối lượng 138.8 kg Số lượng 12 món Đã thu 160.000 đ Chưa thu 4…" at bounding box center [589, 124] width 1069 height 51
